Goal: Navigation & Orientation: Find specific page/section

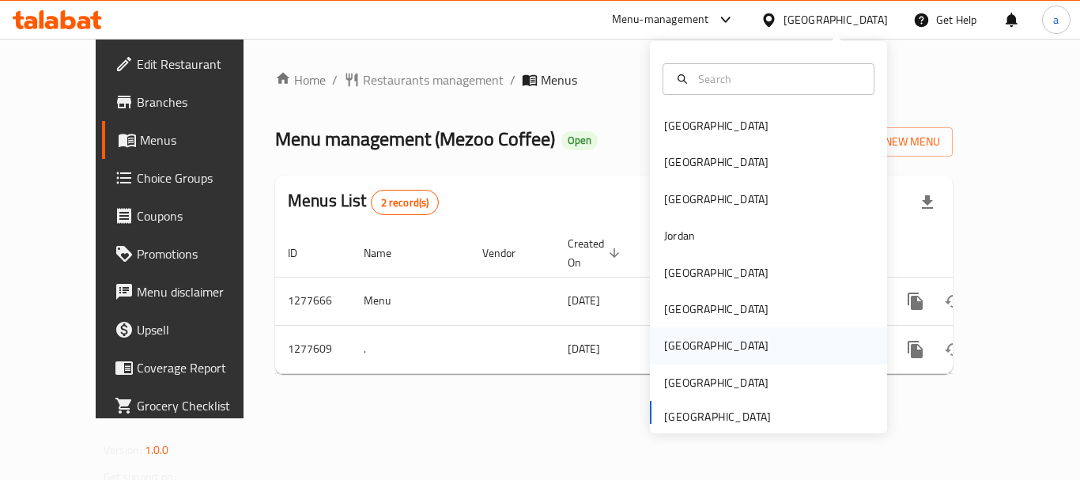
click at [667, 342] on div "[GEOGRAPHIC_DATA]" at bounding box center [716, 345] width 104 height 17
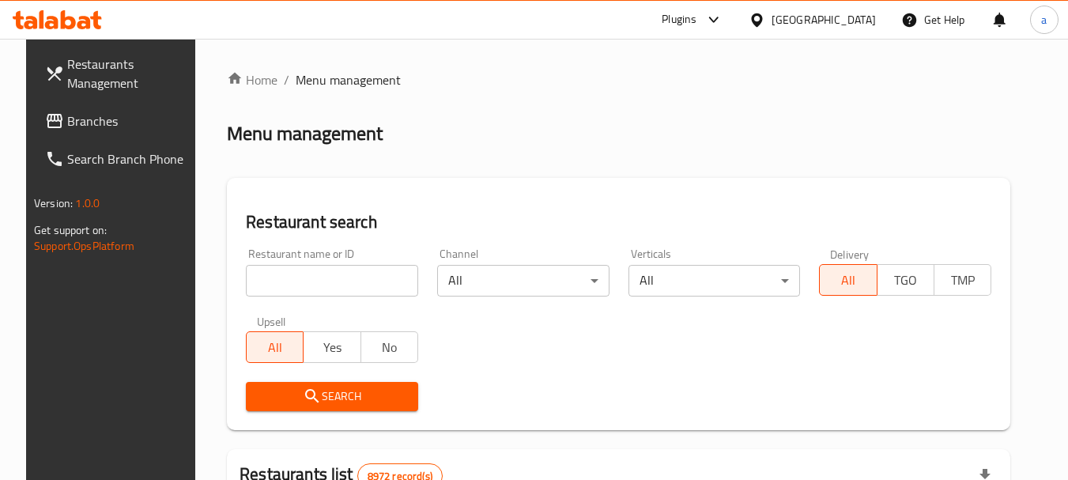
click at [765, 18] on icon at bounding box center [756, 20] width 17 height 17
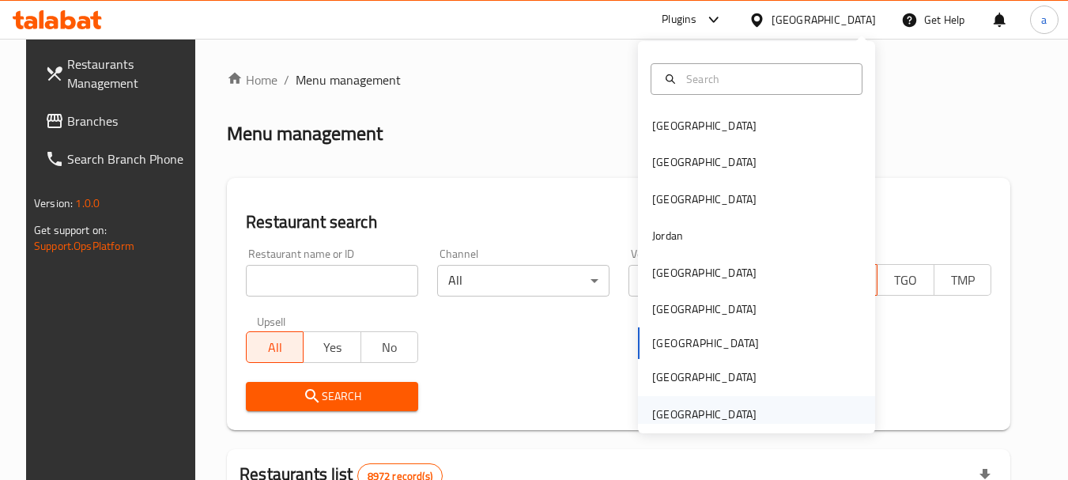
click at [684, 421] on div "[GEOGRAPHIC_DATA]" at bounding box center [704, 413] width 104 height 17
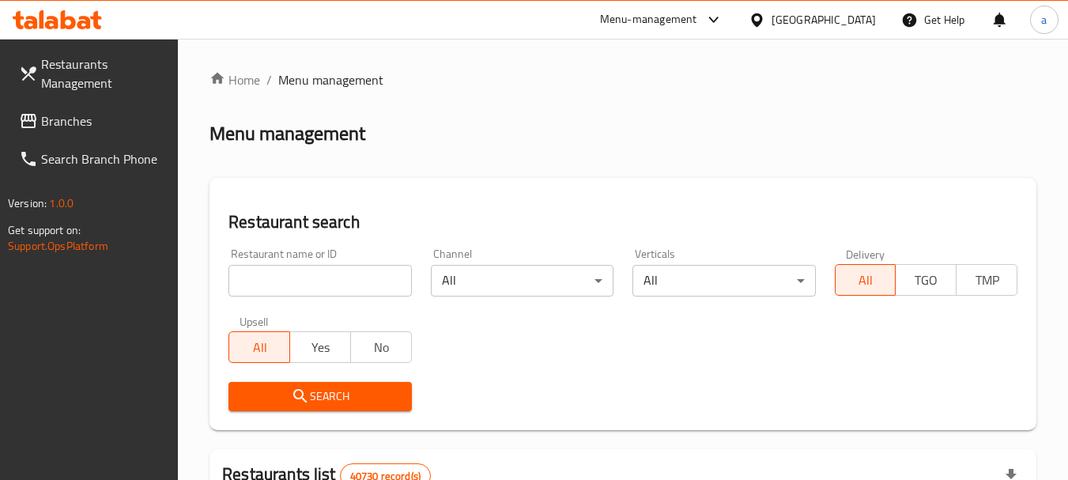
click at [110, 134] on link "Branches" at bounding box center [92, 121] width 172 height 38
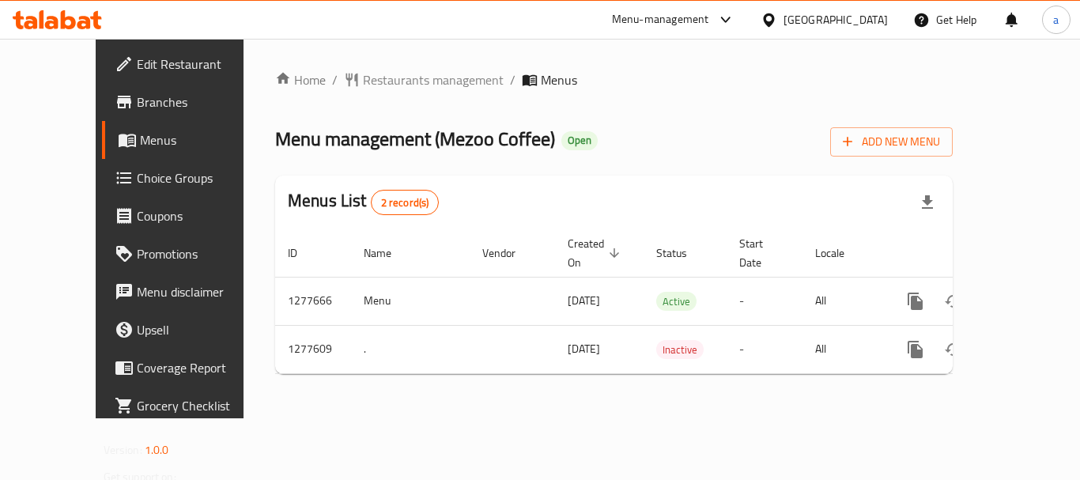
click at [811, 21] on div "[GEOGRAPHIC_DATA]" at bounding box center [835, 19] width 104 height 17
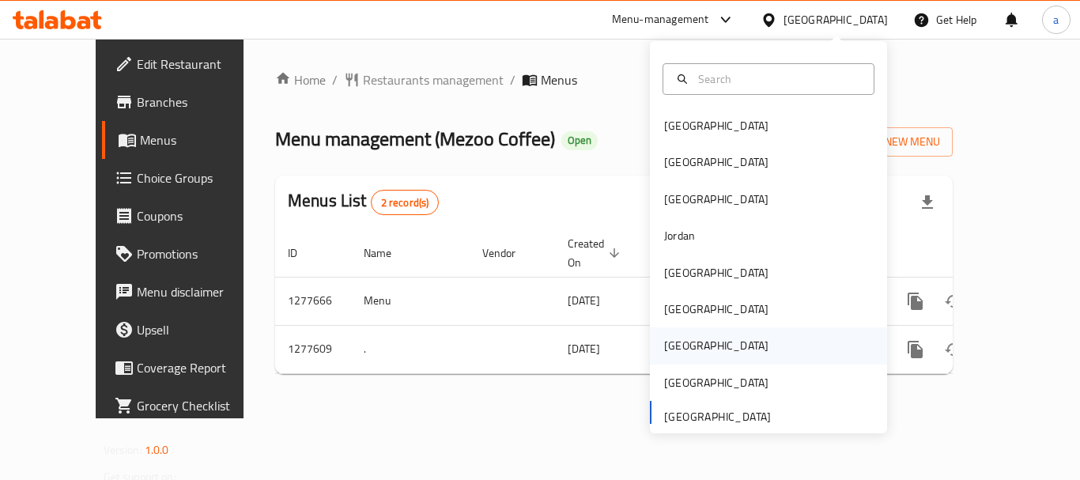
click at [664, 343] on div "[GEOGRAPHIC_DATA]" at bounding box center [716, 345] width 104 height 17
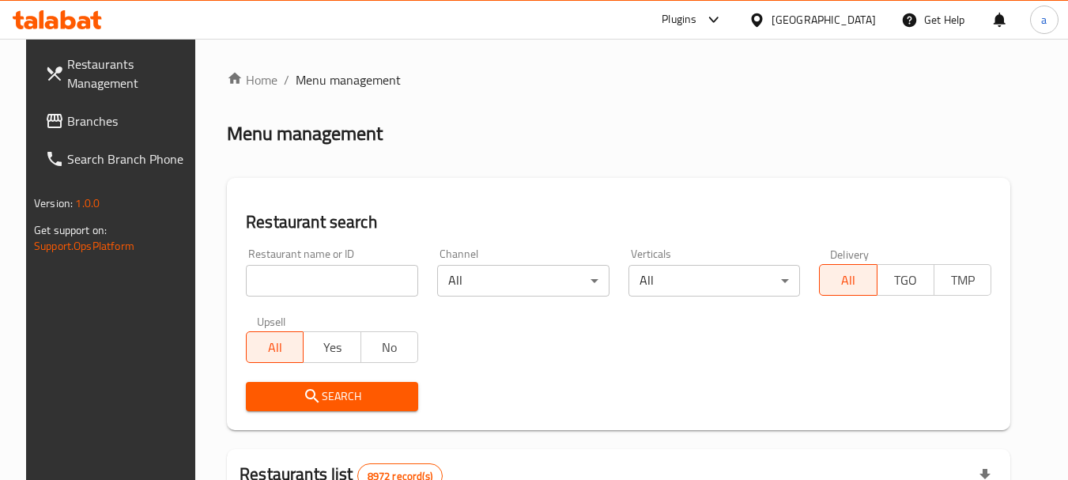
click at [771, 21] on div at bounding box center [759, 19] width 23 height 17
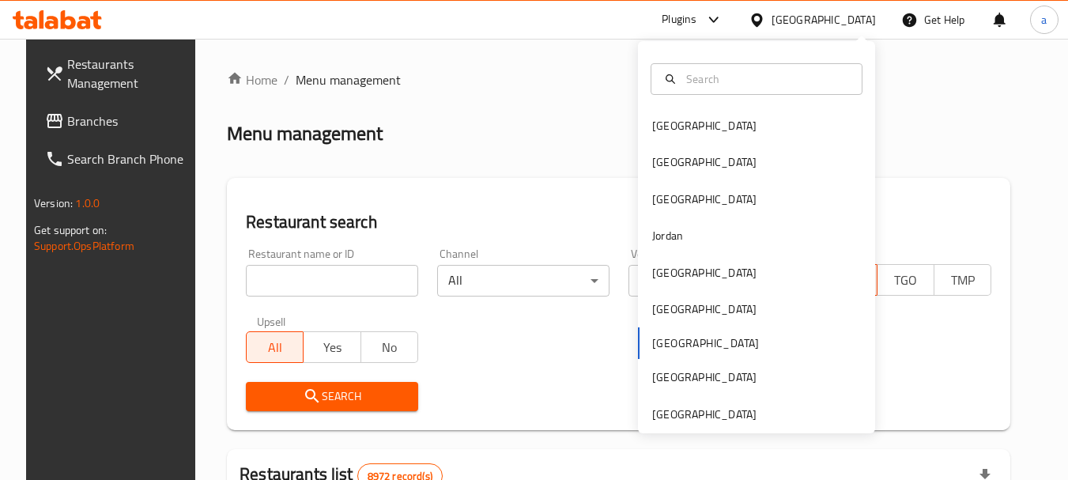
click at [695, 426] on div "Bahrain Egypt Iraq Jordan Kuwait Oman Qatar Saudi Arabia United Arab Emirates" at bounding box center [756, 237] width 237 height 392
click at [695, 418] on div "[GEOGRAPHIC_DATA]" at bounding box center [704, 413] width 104 height 17
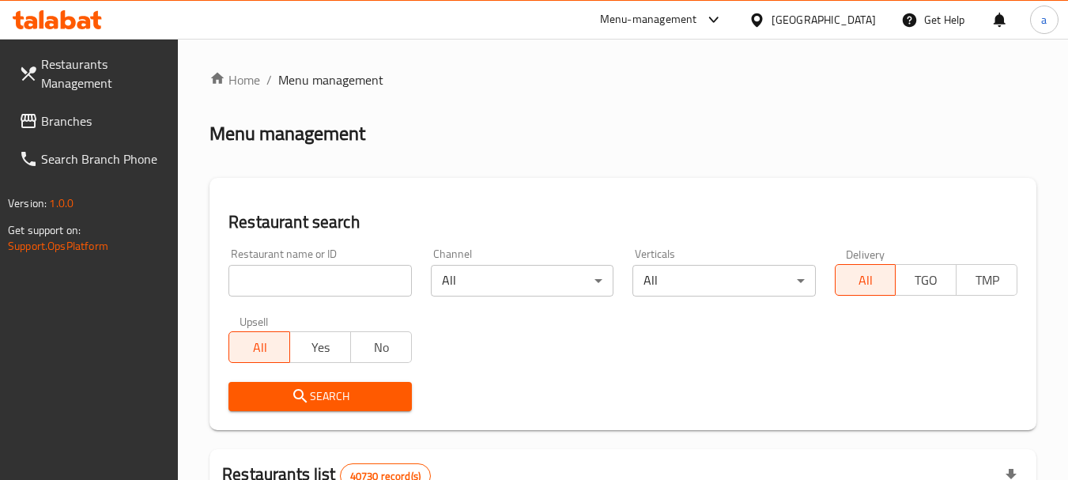
click at [71, 119] on span "Branches" at bounding box center [103, 120] width 125 height 19
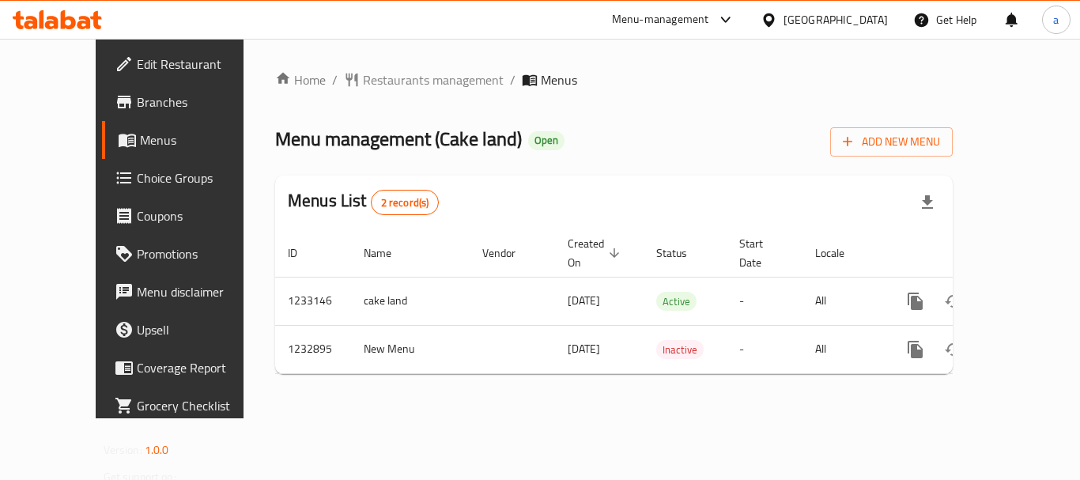
click at [846, 22] on div "[GEOGRAPHIC_DATA]" at bounding box center [835, 19] width 104 height 17
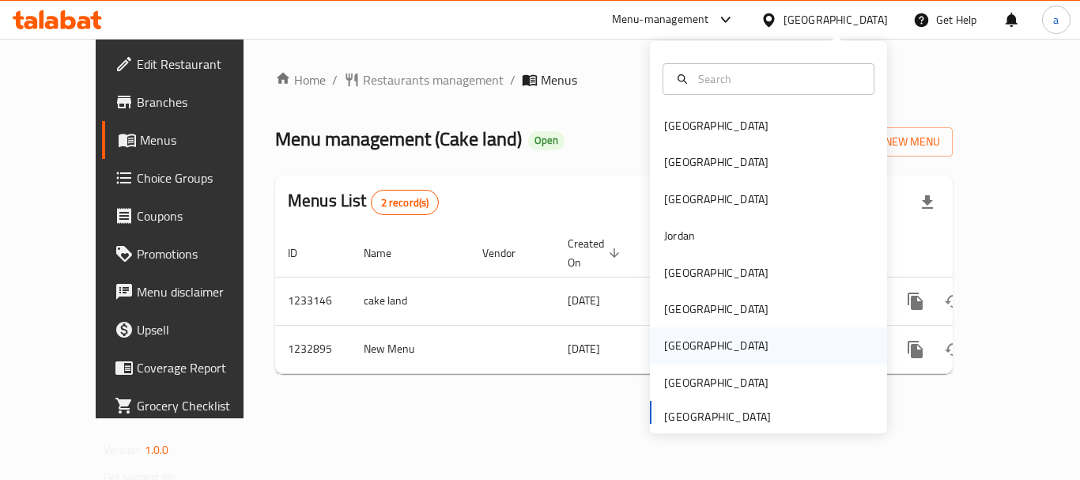
click at [703, 348] on div "[GEOGRAPHIC_DATA]" at bounding box center [768, 345] width 237 height 36
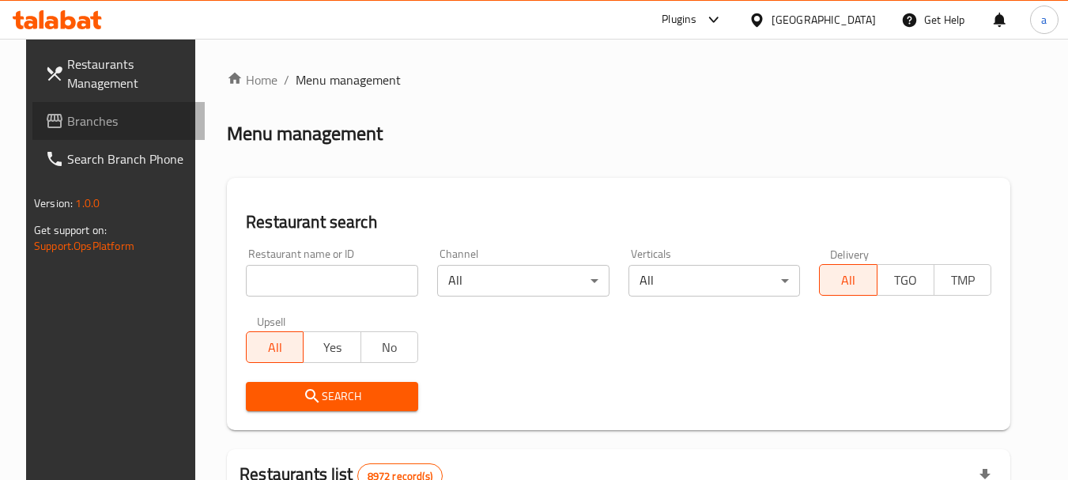
click at [79, 119] on span "Branches" at bounding box center [129, 120] width 125 height 19
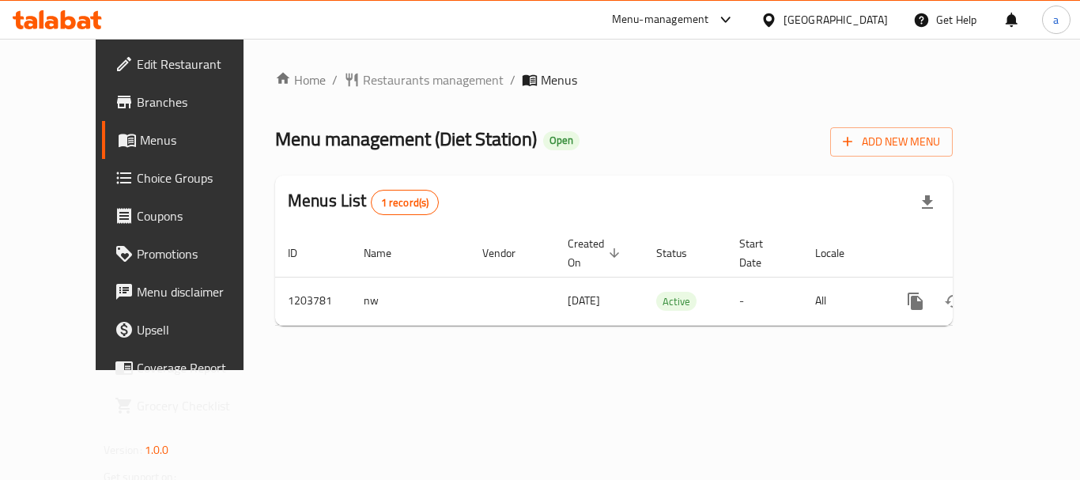
click at [777, 16] on icon at bounding box center [768, 20] width 17 height 17
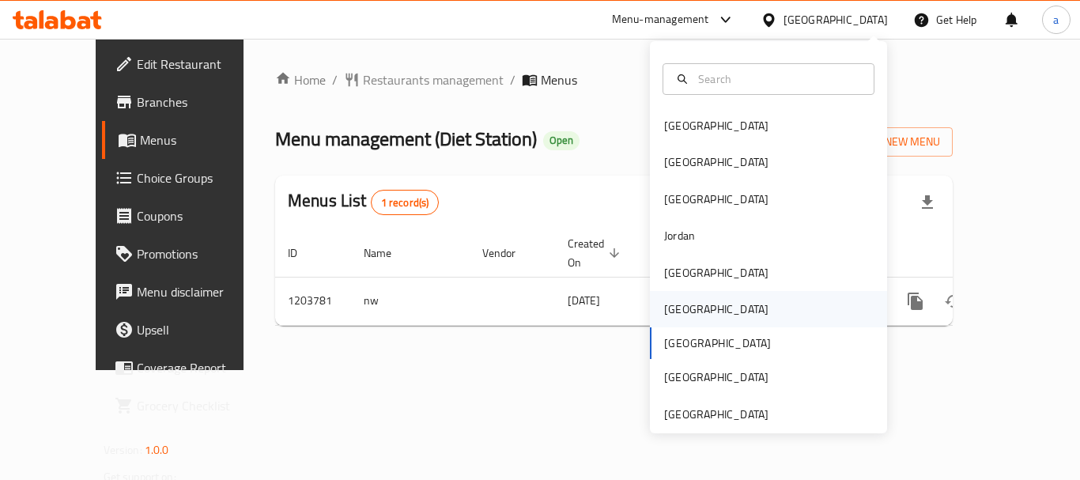
click at [664, 316] on div "[GEOGRAPHIC_DATA]" at bounding box center [716, 308] width 104 height 17
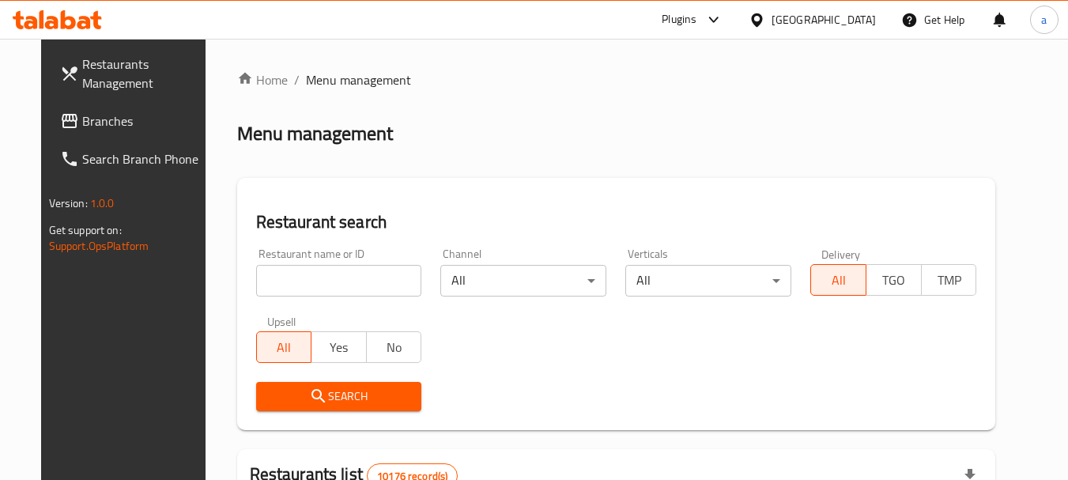
click at [849, 25] on div "[GEOGRAPHIC_DATA]" at bounding box center [823, 19] width 104 height 17
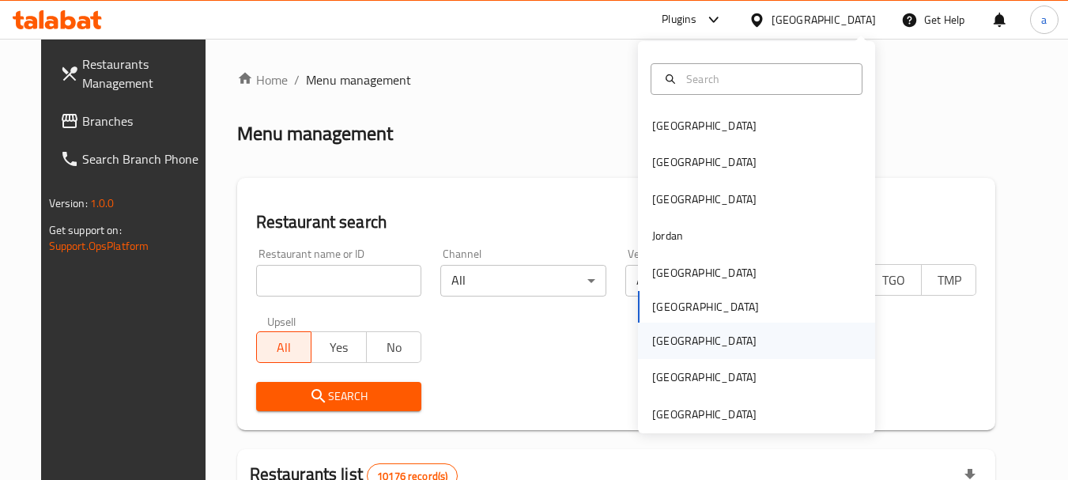
click at [668, 345] on div "[GEOGRAPHIC_DATA]" at bounding box center [704, 340] width 130 height 36
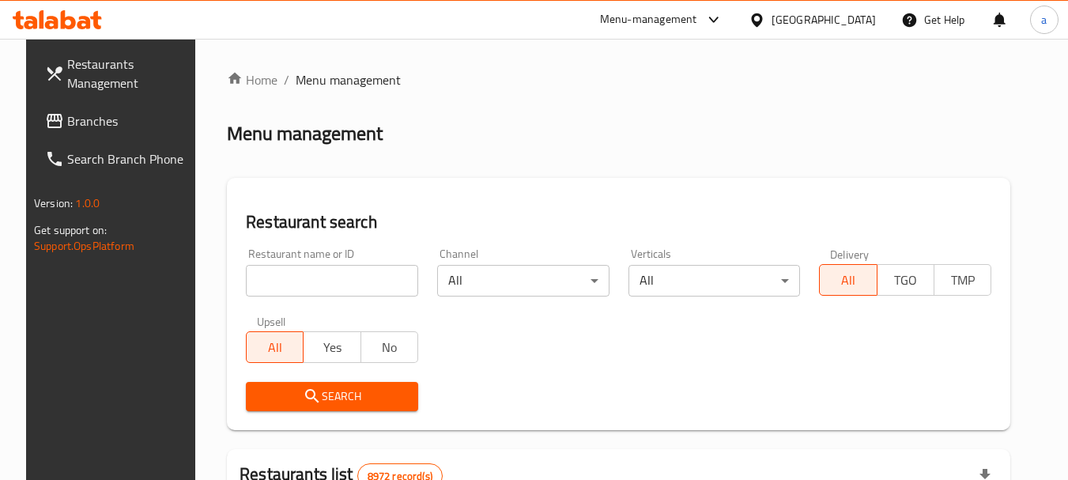
click at [67, 122] on span "Branches" at bounding box center [129, 120] width 125 height 19
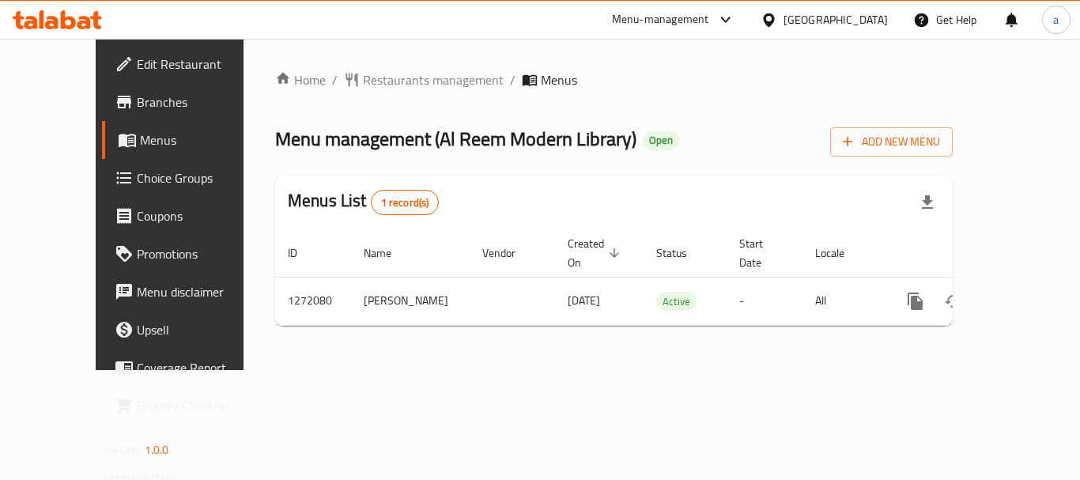
click at [881, 24] on div "[GEOGRAPHIC_DATA]" at bounding box center [835, 19] width 104 height 17
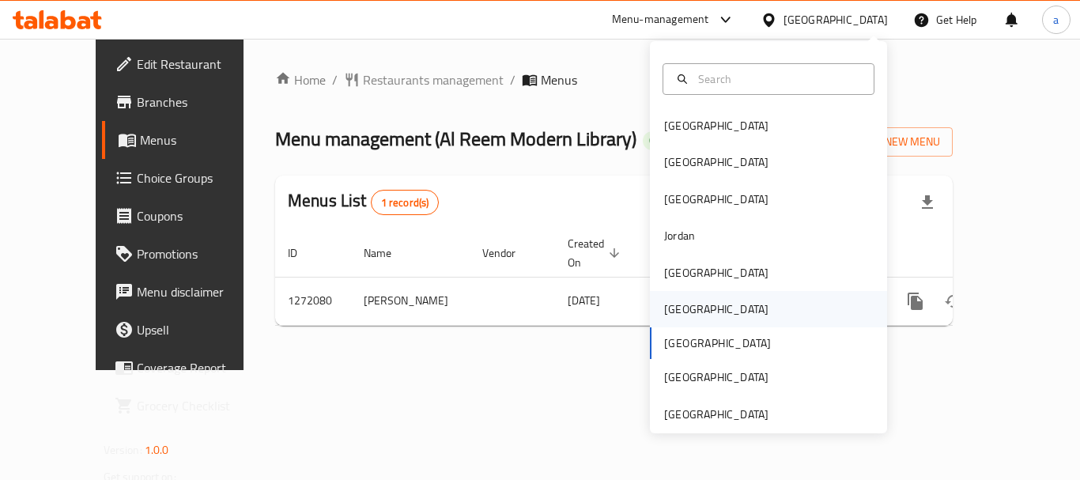
click at [694, 320] on div "[GEOGRAPHIC_DATA]" at bounding box center [768, 309] width 237 height 36
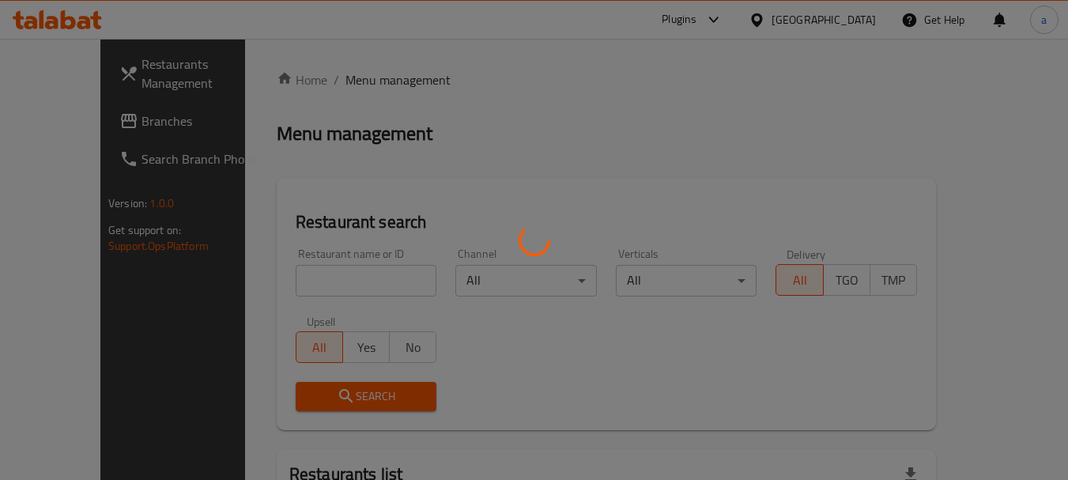
click at [854, 20] on div at bounding box center [534, 240] width 1068 height 480
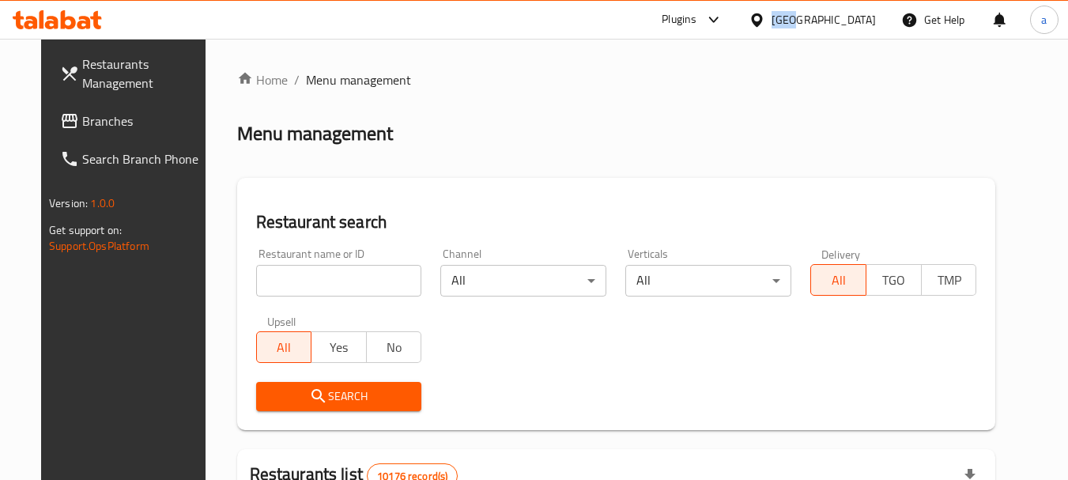
click at [854, 20] on div "[GEOGRAPHIC_DATA]" at bounding box center [823, 19] width 104 height 17
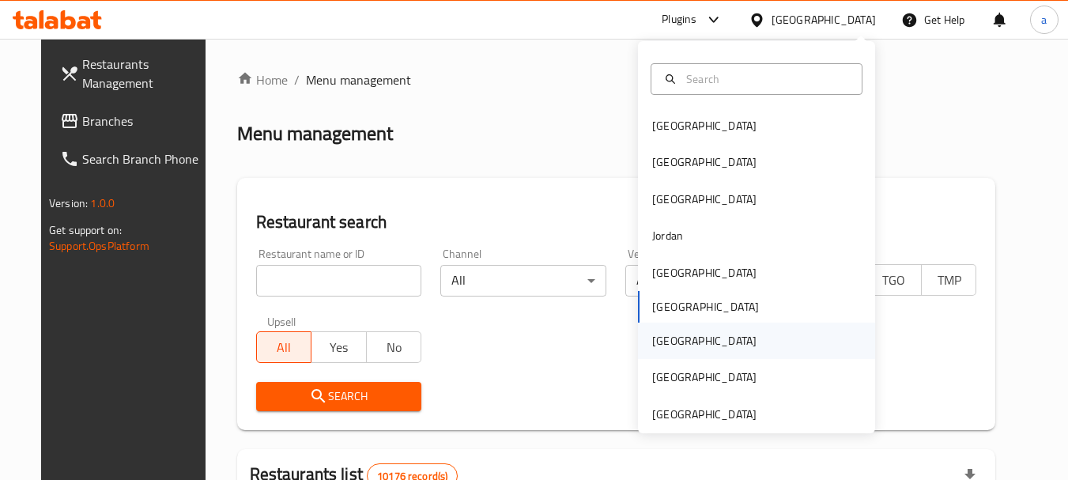
click at [665, 337] on div "[GEOGRAPHIC_DATA]" at bounding box center [704, 340] width 104 height 17
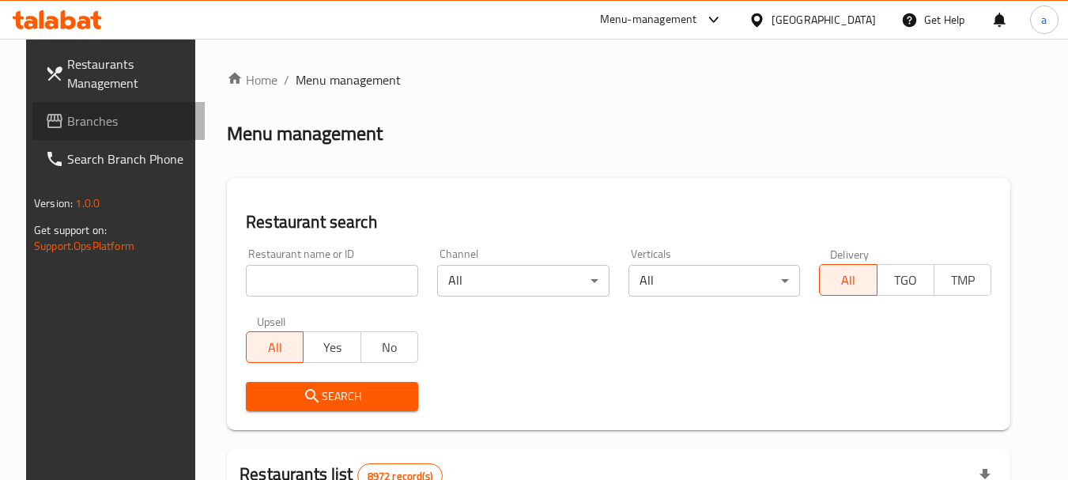
click at [67, 116] on span "Branches" at bounding box center [129, 120] width 125 height 19
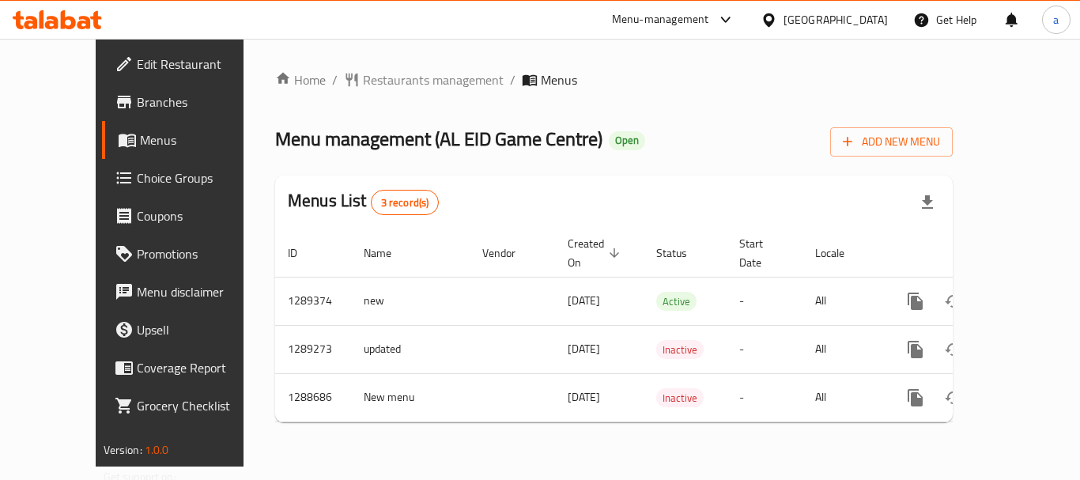
click at [868, 6] on div "[GEOGRAPHIC_DATA]" at bounding box center [824, 20] width 153 height 38
click at [866, 15] on div "[GEOGRAPHIC_DATA]" at bounding box center [835, 19] width 104 height 17
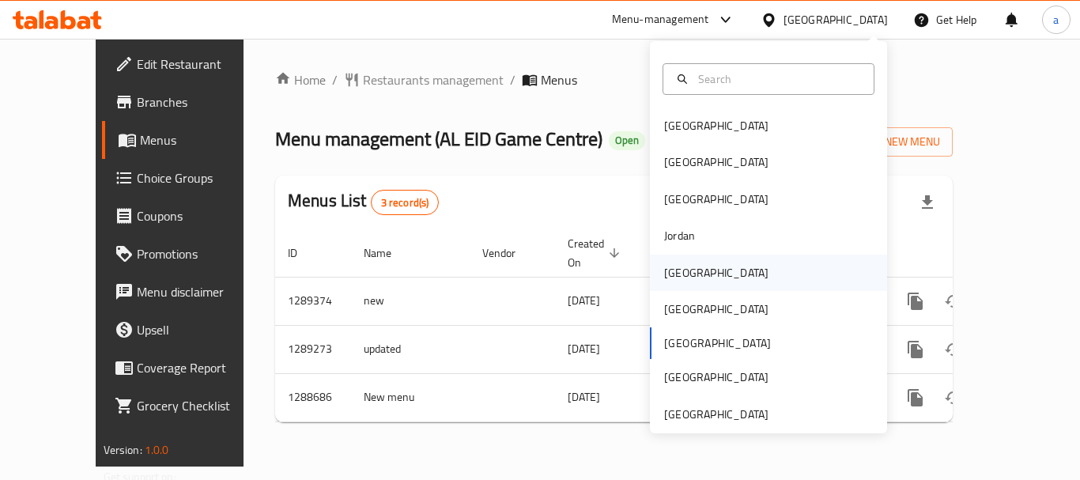
click at [681, 279] on div "[GEOGRAPHIC_DATA]" at bounding box center [716, 272] width 104 height 17
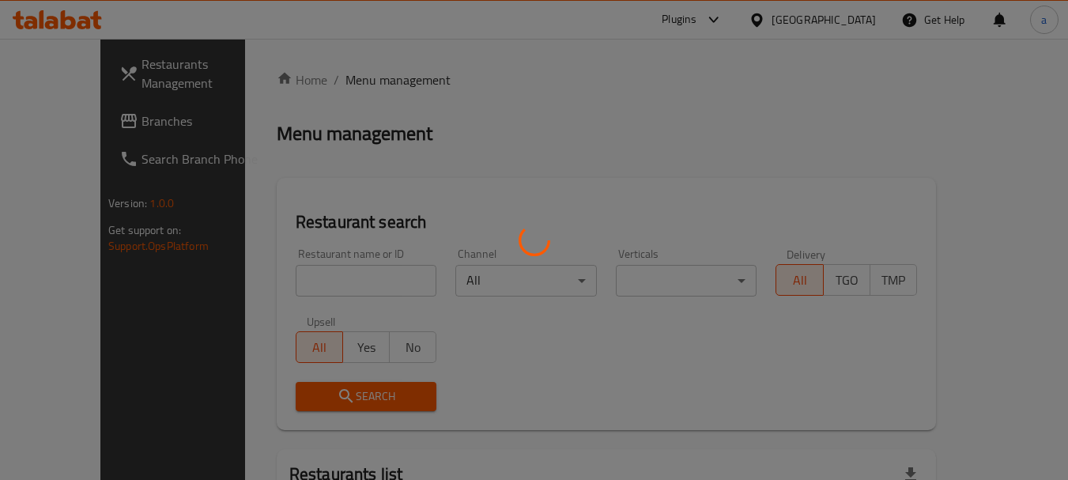
click at [81, 120] on div at bounding box center [534, 240] width 1068 height 480
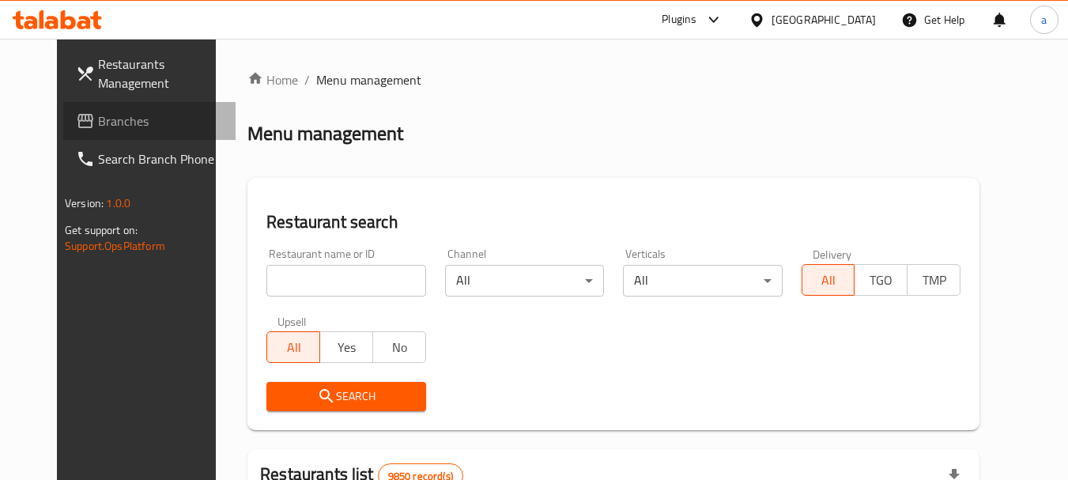
click at [98, 125] on span "Branches" at bounding box center [160, 120] width 125 height 19
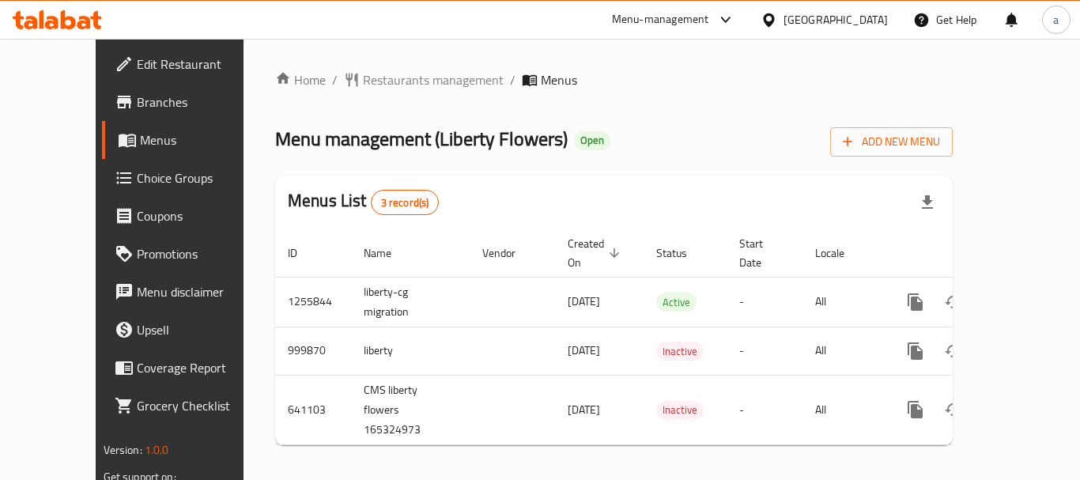
click at [863, 17] on div "[GEOGRAPHIC_DATA]" at bounding box center [835, 19] width 104 height 17
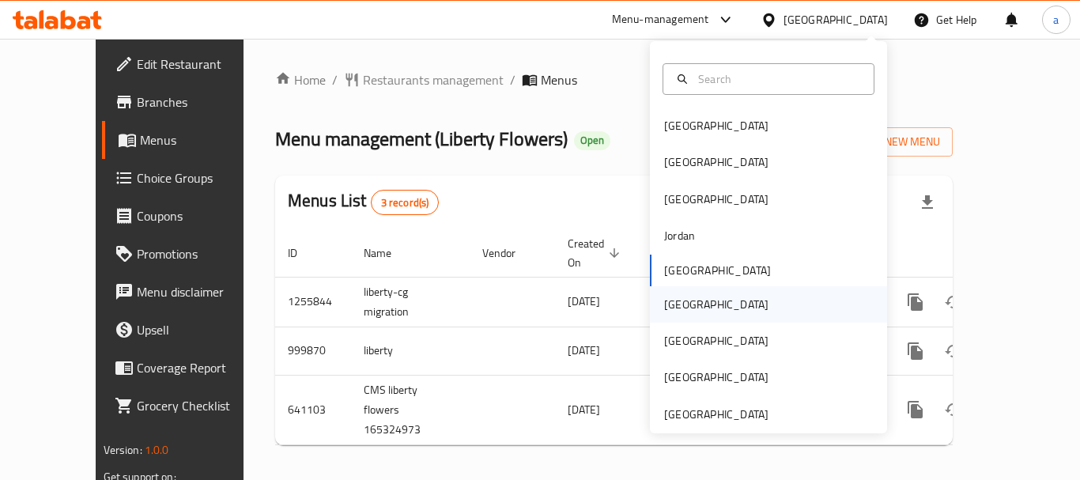
click at [703, 305] on div "[GEOGRAPHIC_DATA]" at bounding box center [768, 304] width 237 height 36
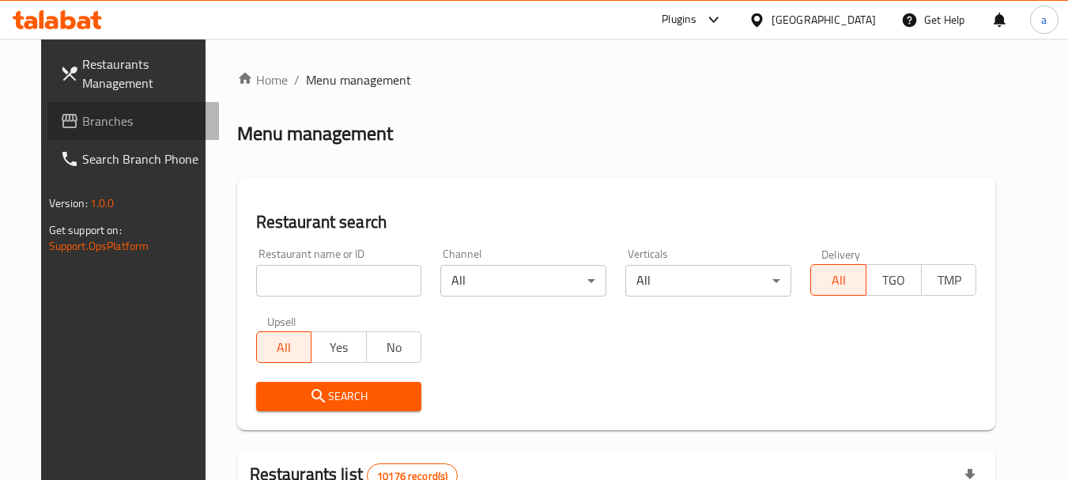
click at [82, 119] on span "Branches" at bounding box center [144, 120] width 125 height 19
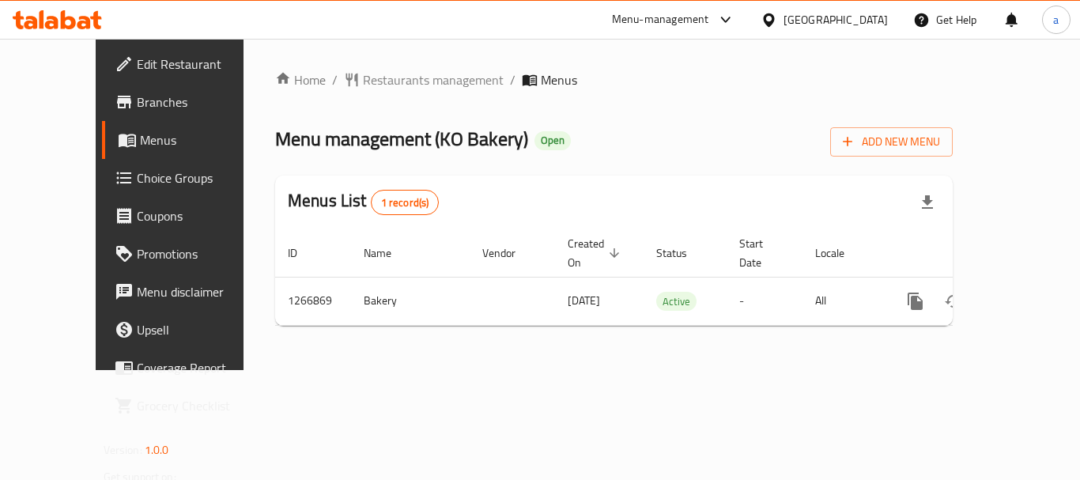
click at [874, 14] on div "[GEOGRAPHIC_DATA]" at bounding box center [835, 19] width 104 height 17
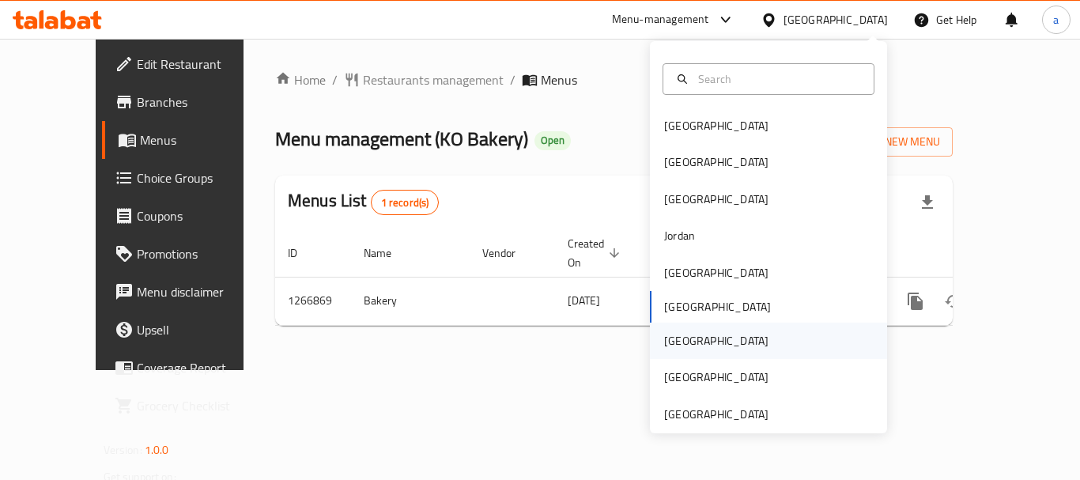
click at [677, 345] on div "[GEOGRAPHIC_DATA]" at bounding box center [716, 340] width 104 height 17
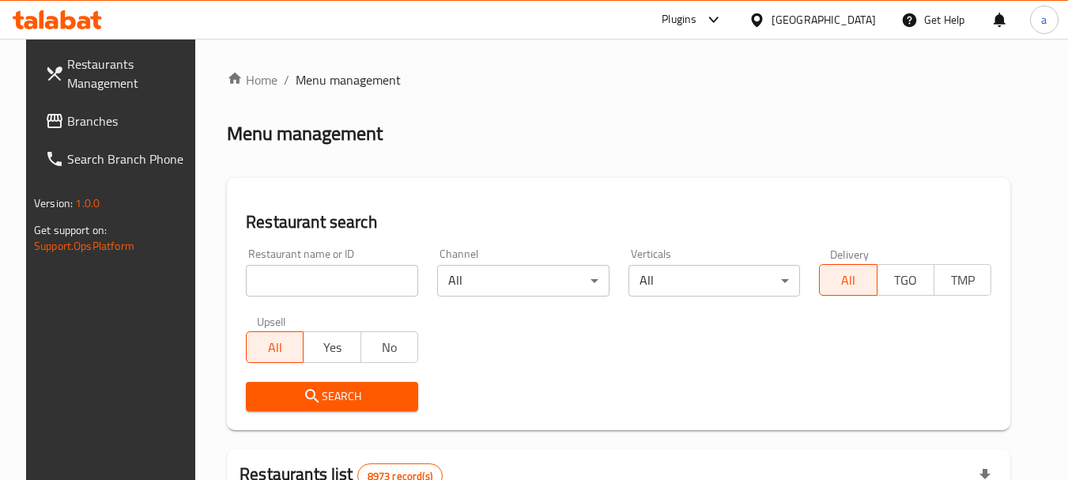
click at [856, 16] on div "[GEOGRAPHIC_DATA]" at bounding box center [823, 19] width 104 height 17
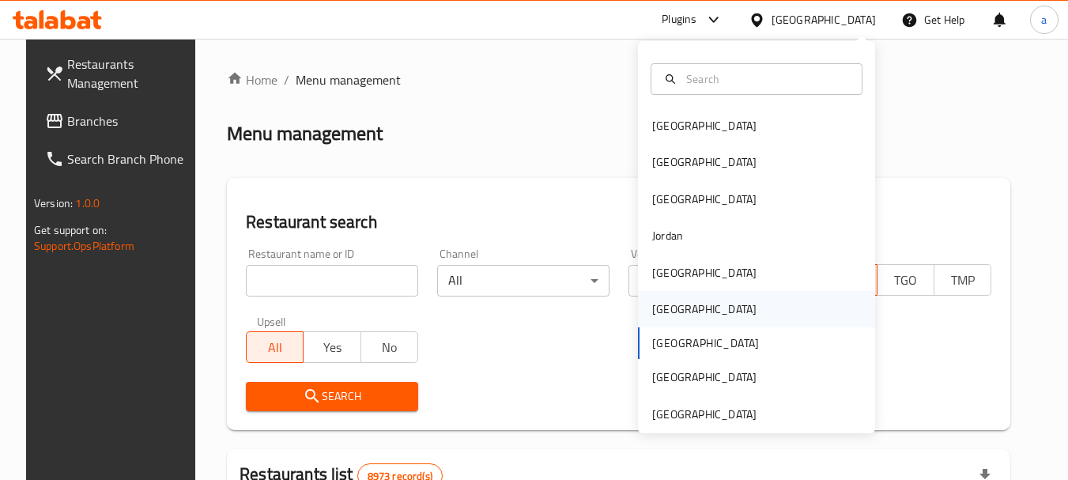
click at [674, 306] on div "[GEOGRAPHIC_DATA]" at bounding box center [704, 309] width 130 height 36
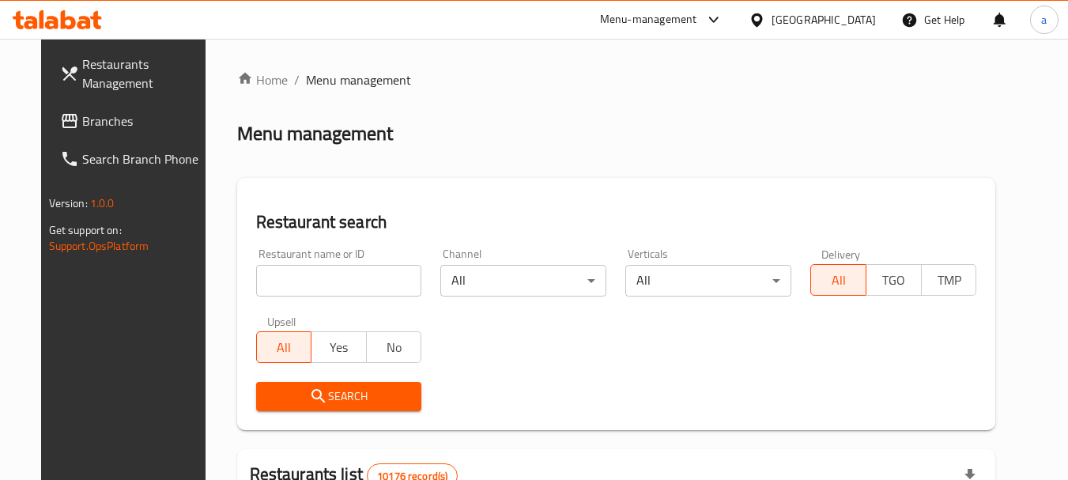
click at [102, 133] on link "Branches" at bounding box center [133, 121] width 172 height 38
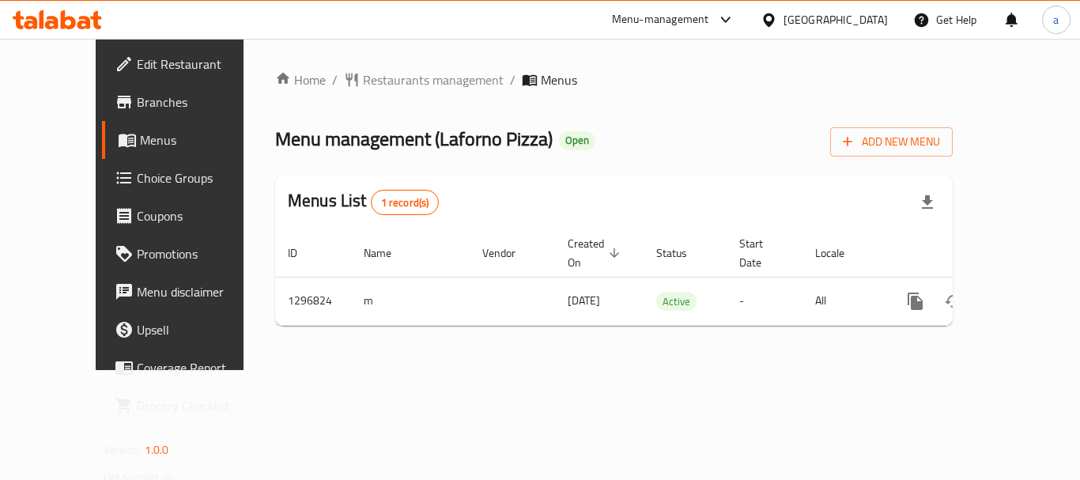
click at [872, 20] on div "[GEOGRAPHIC_DATA]" at bounding box center [835, 19] width 104 height 17
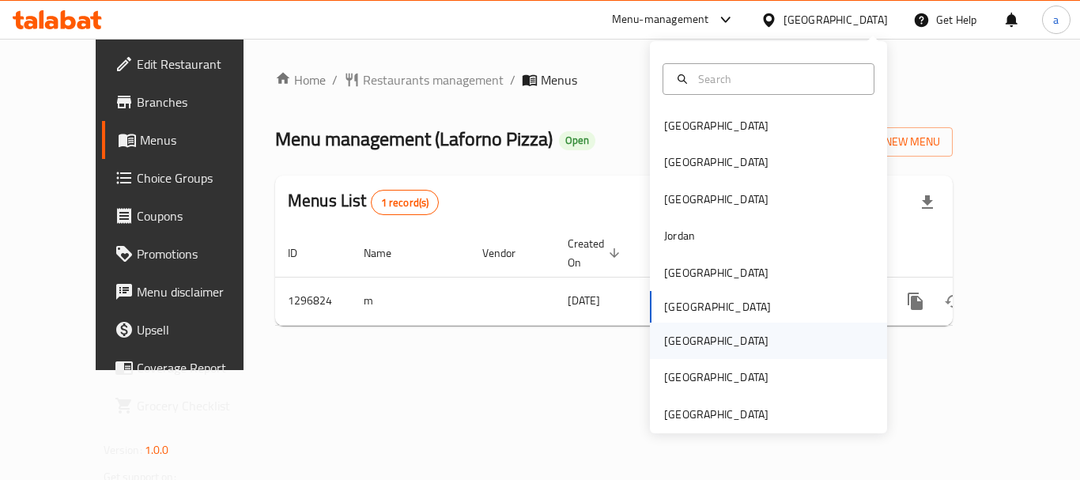
click at [684, 343] on div "[GEOGRAPHIC_DATA]" at bounding box center [716, 340] width 130 height 36
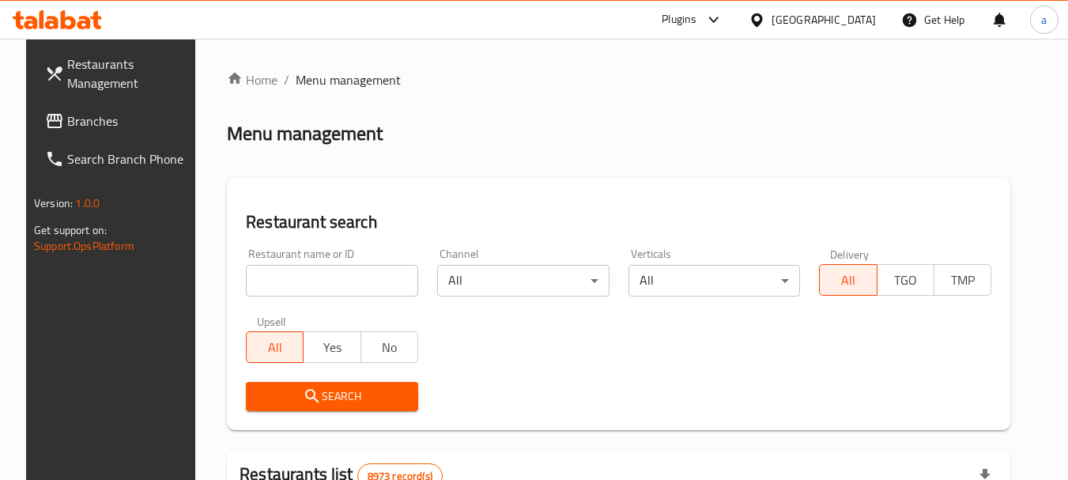
click at [67, 120] on span "Branches" at bounding box center [129, 120] width 125 height 19
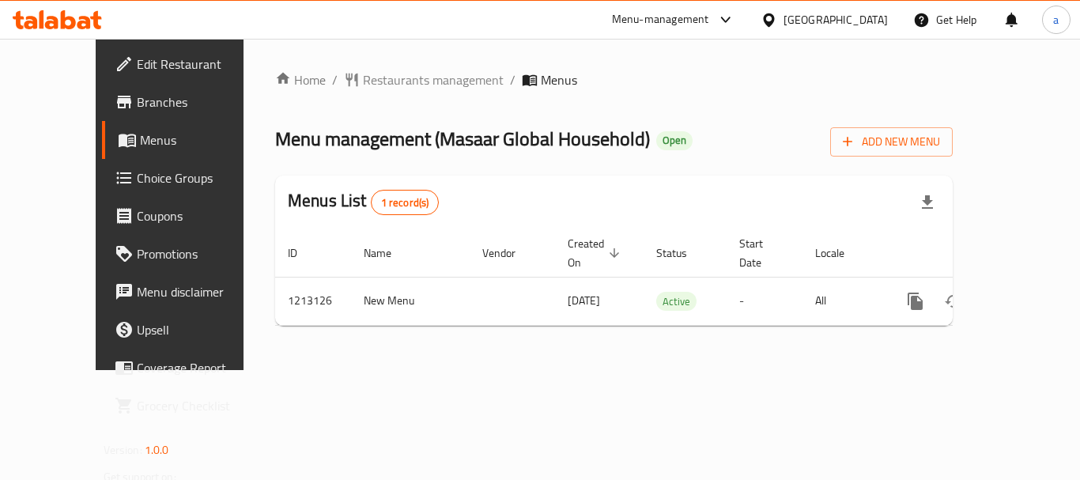
click at [866, 17] on div "[GEOGRAPHIC_DATA]" at bounding box center [835, 19] width 104 height 17
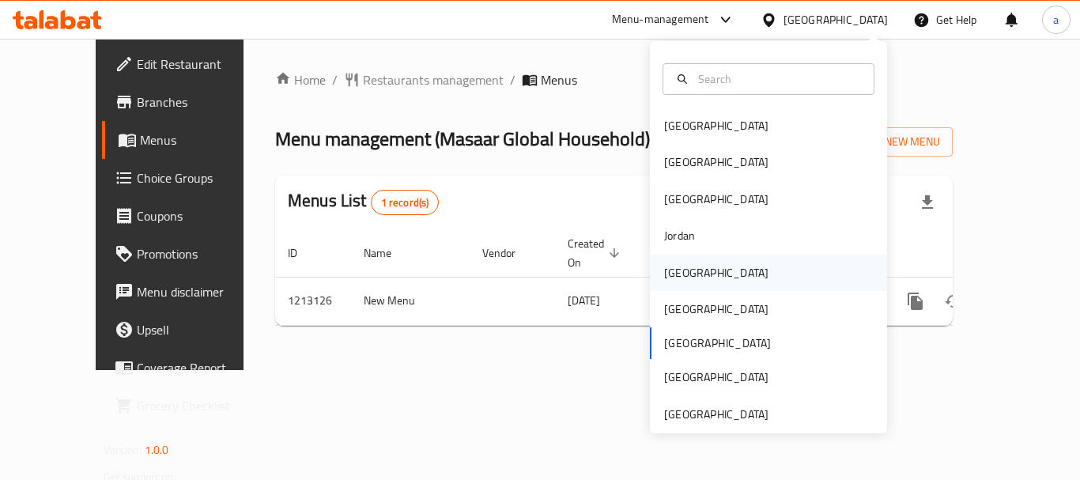
click at [695, 274] on div "[GEOGRAPHIC_DATA]" at bounding box center [716, 272] width 130 height 36
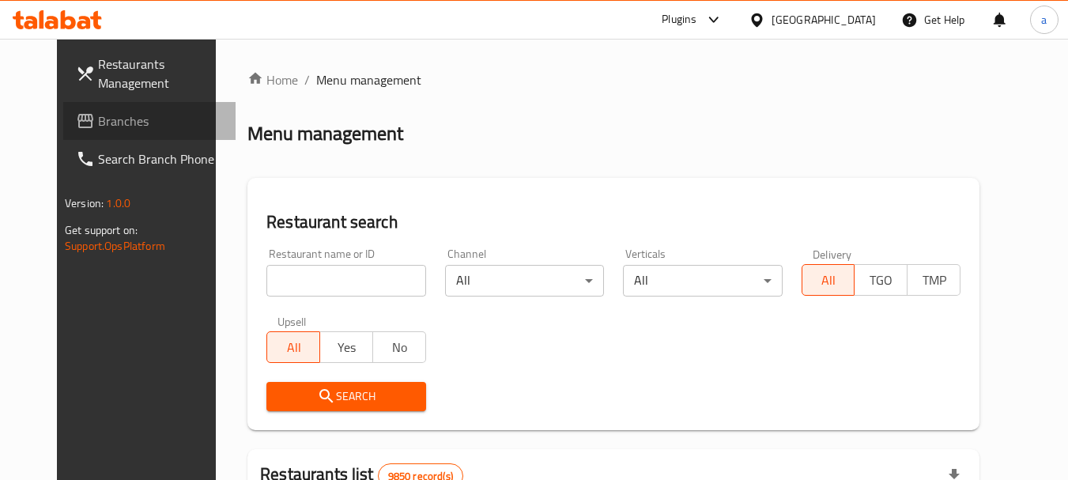
click at [98, 122] on span "Branches" at bounding box center [160, 120] width 125 height 19
